Goal: Task Accomplishment & Management: Manage account settings

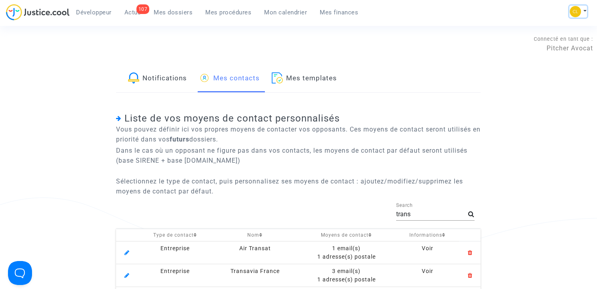
click at [579, 8] on img at bounding box center [575, 11] width 11 height 11
click at [541, 52] on link "Paramètres" at bounding box center [546, 54] width 81 height 13
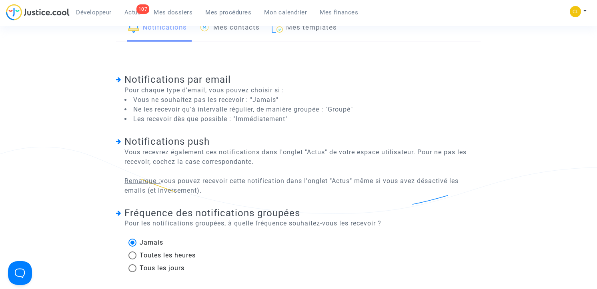
scroll to position [30, 0]
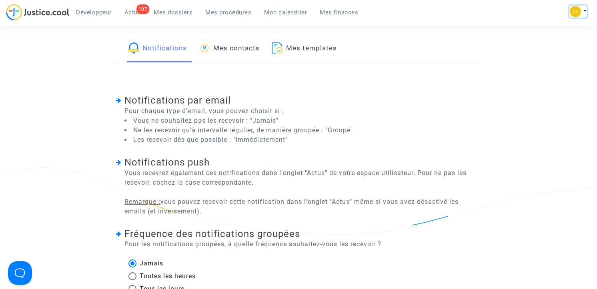
click at [582, 11] on button at bounding box center [579, 12] width 18 height 12
click at [543, 69] on link "Déconnexion" at bounding box center [546, 66] width 81 height 13
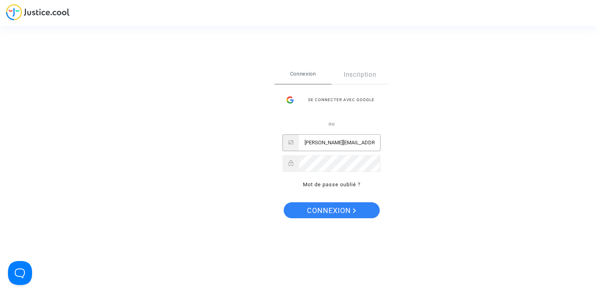
click at [330, 143] on input "[PERSON_NAME][EMAIL_ADDRESS][DOMAIN_NAME]" at bounding box center [339, 143] width 81 height 16
click at [330, 143] on input "claire+onboarding@justice.cool" at bounding box center [339, 143] width 81 height 16
paste input "marieroyer2307@gmail.com"
type input "marieroyer2307@gmail.com"
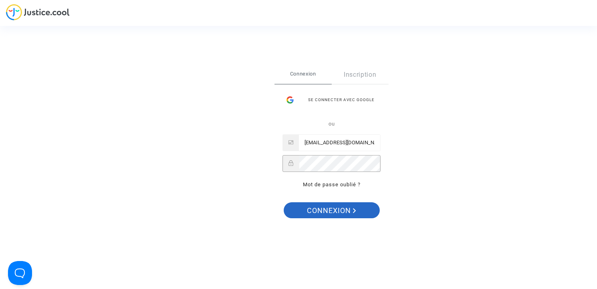
click at [337, 207] on span "Connexion" at bounding box center [331, 211] width 49 height 17
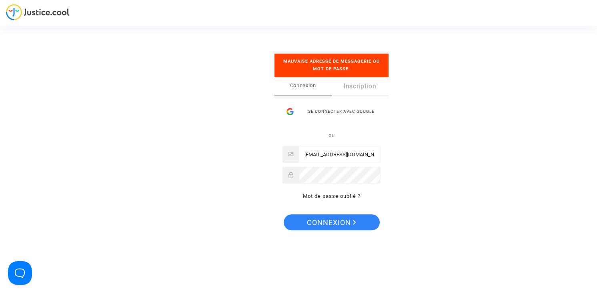
click at [199, 49] on div "Se connecter Mauvaise adresse de messagerie ou mot de passe. Connexion Inscript…" at bounding box center [298, 144] width 597 height 289
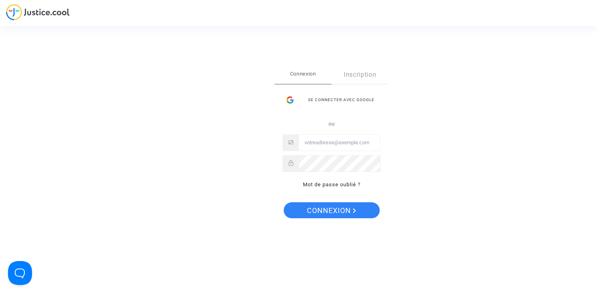
type input "[PERSON_NAME][EMAIL_ADDRESS][DOMAIN_NAME]"
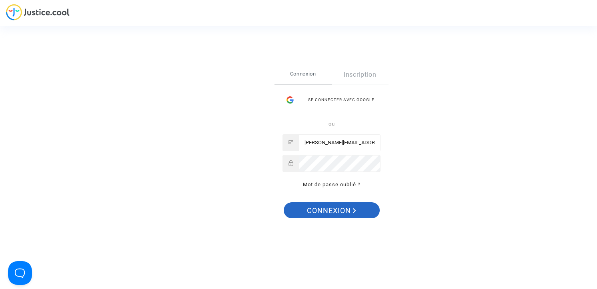
click at [335, 211] on span "Connexion" at bounding box center [331, 211] width 49 height 17
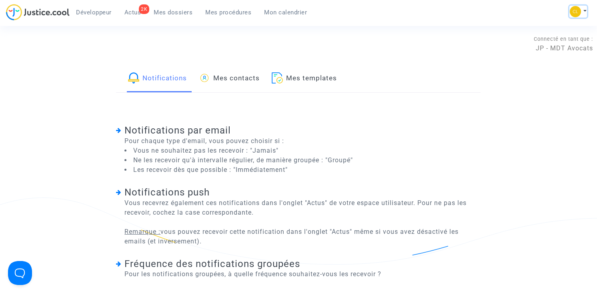
click at [581, 10] on button at bounding box center [579, 12] width 18 height 12
click at [536, 54] on link "Paramètres" at bounding box center [546, 54] width 81 height 13
